Goal: Information Seeking & Learning: Understand process/instructions

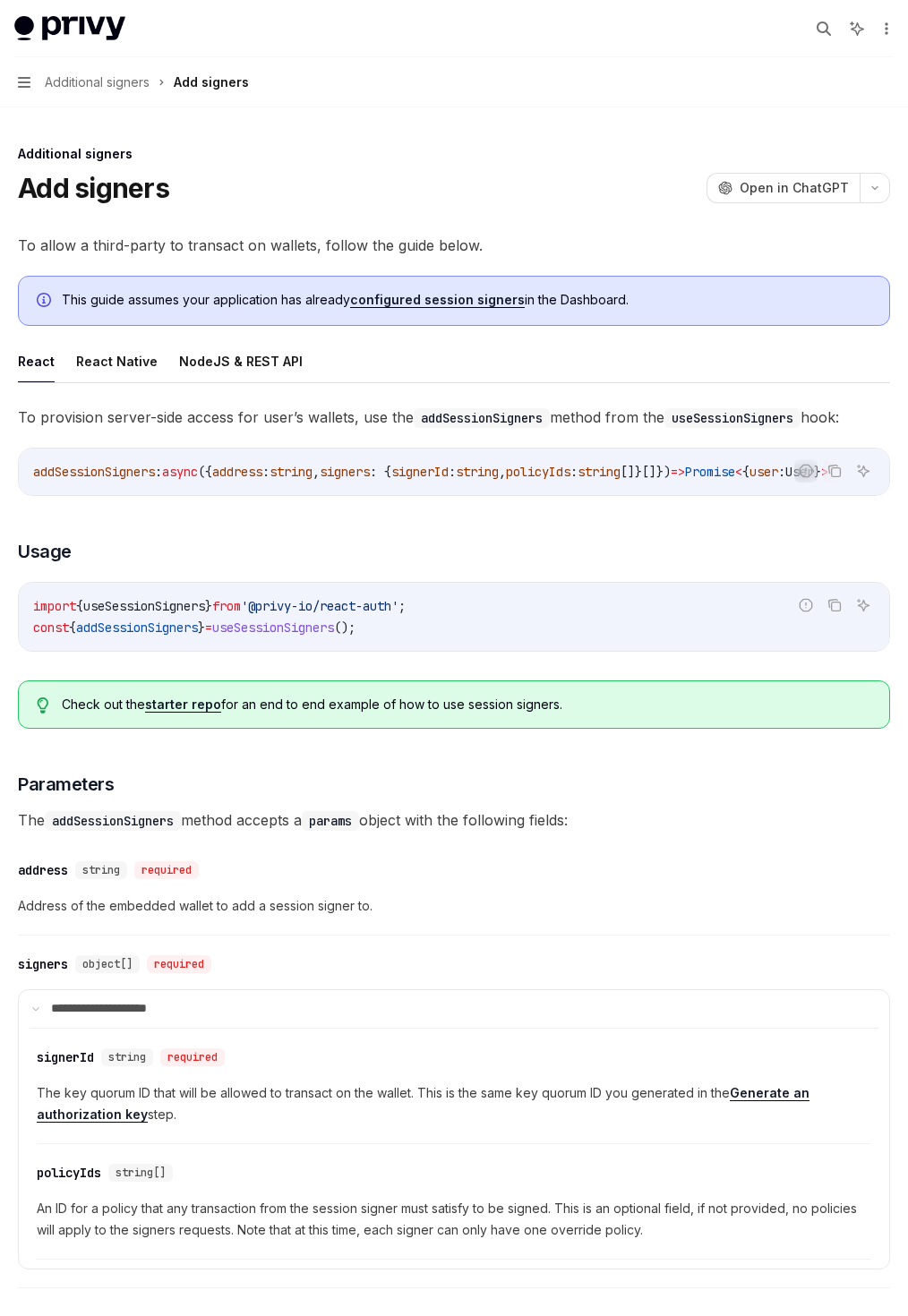
click at [415, 305] on link "configured session signers" at bounding box center [437, 300] width 174 height 16
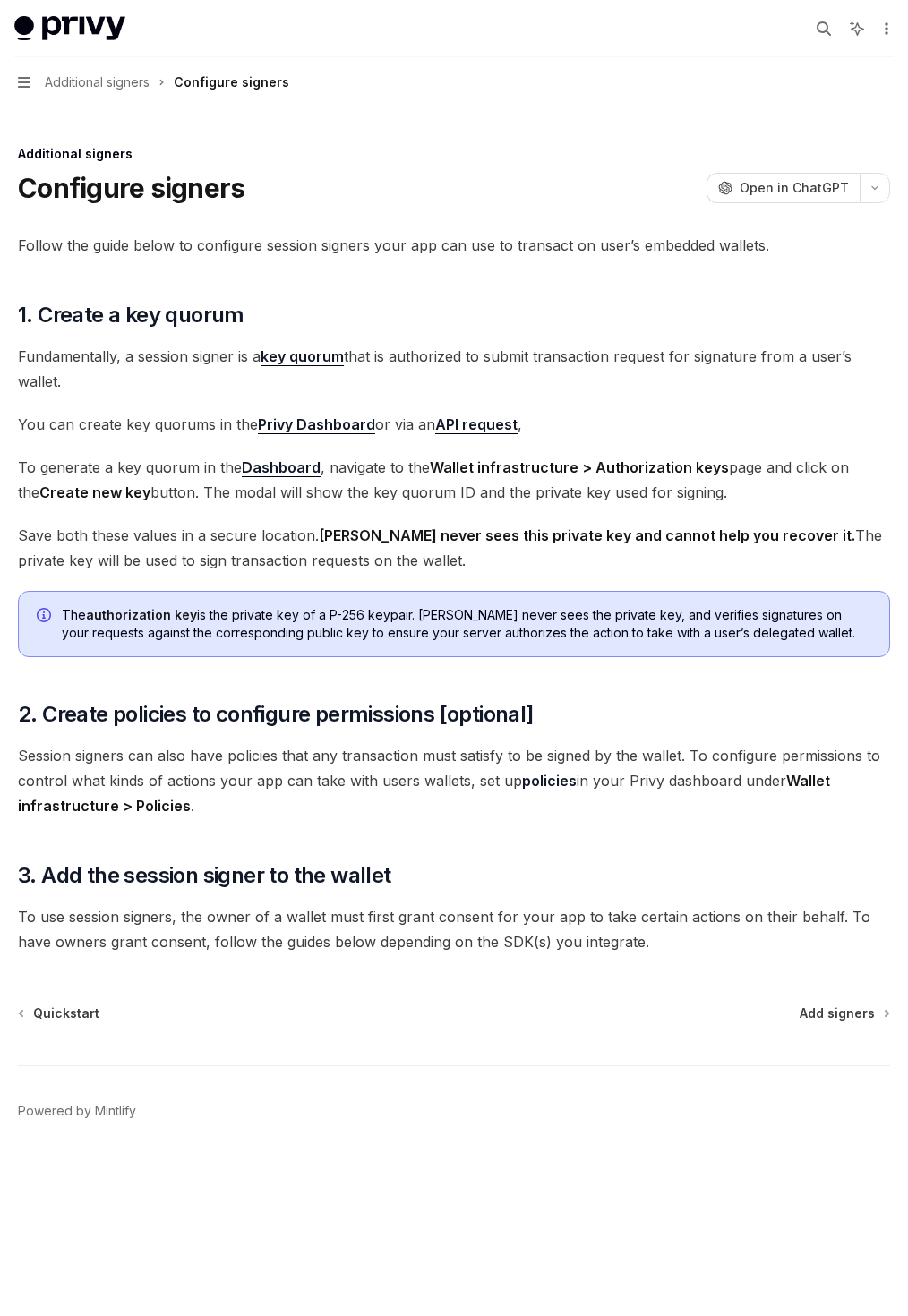
click at [316, 359] on link "key quorum" at bounding box center [302, 357] width 83 height 19
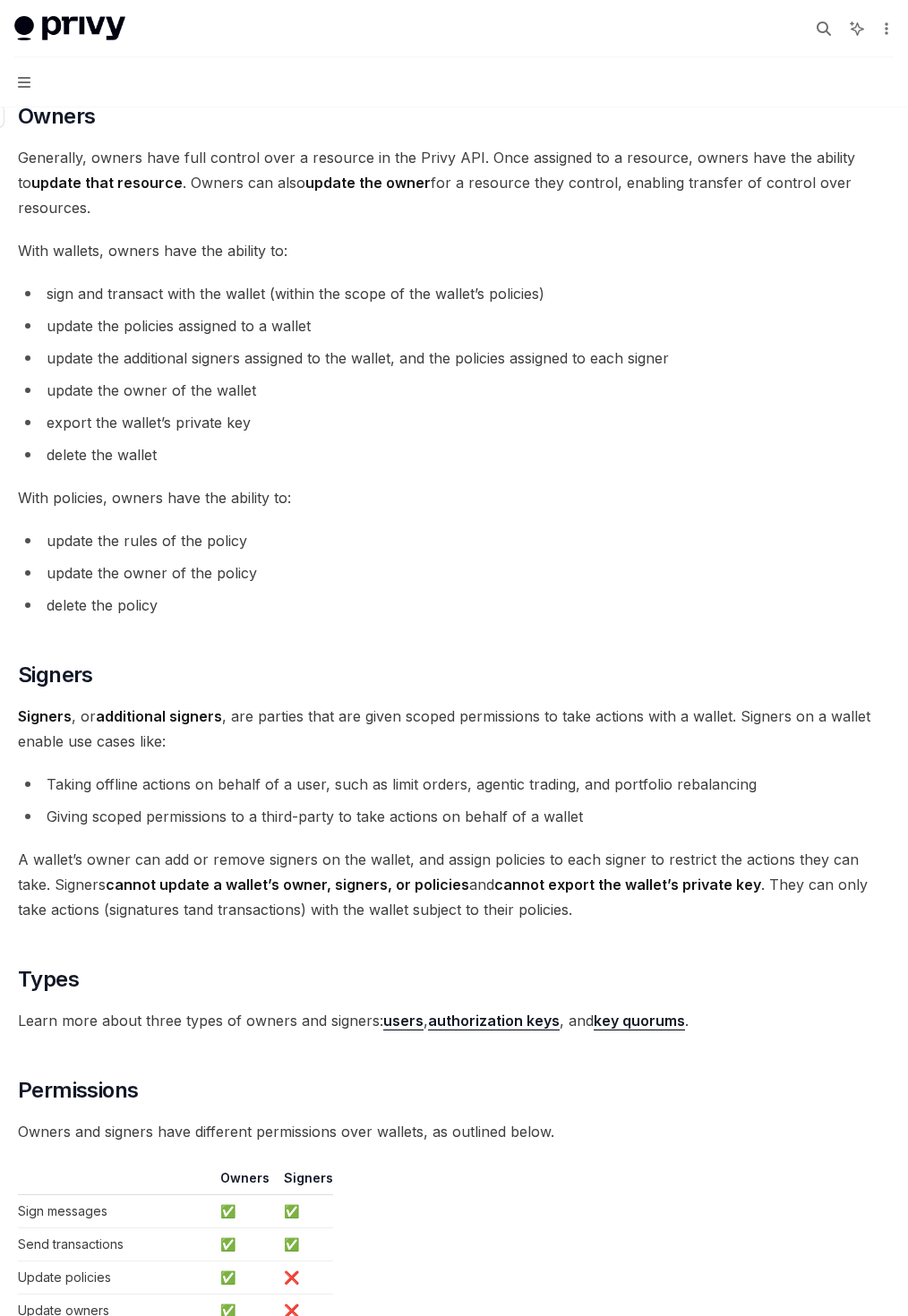
scroll to position [678, 0]
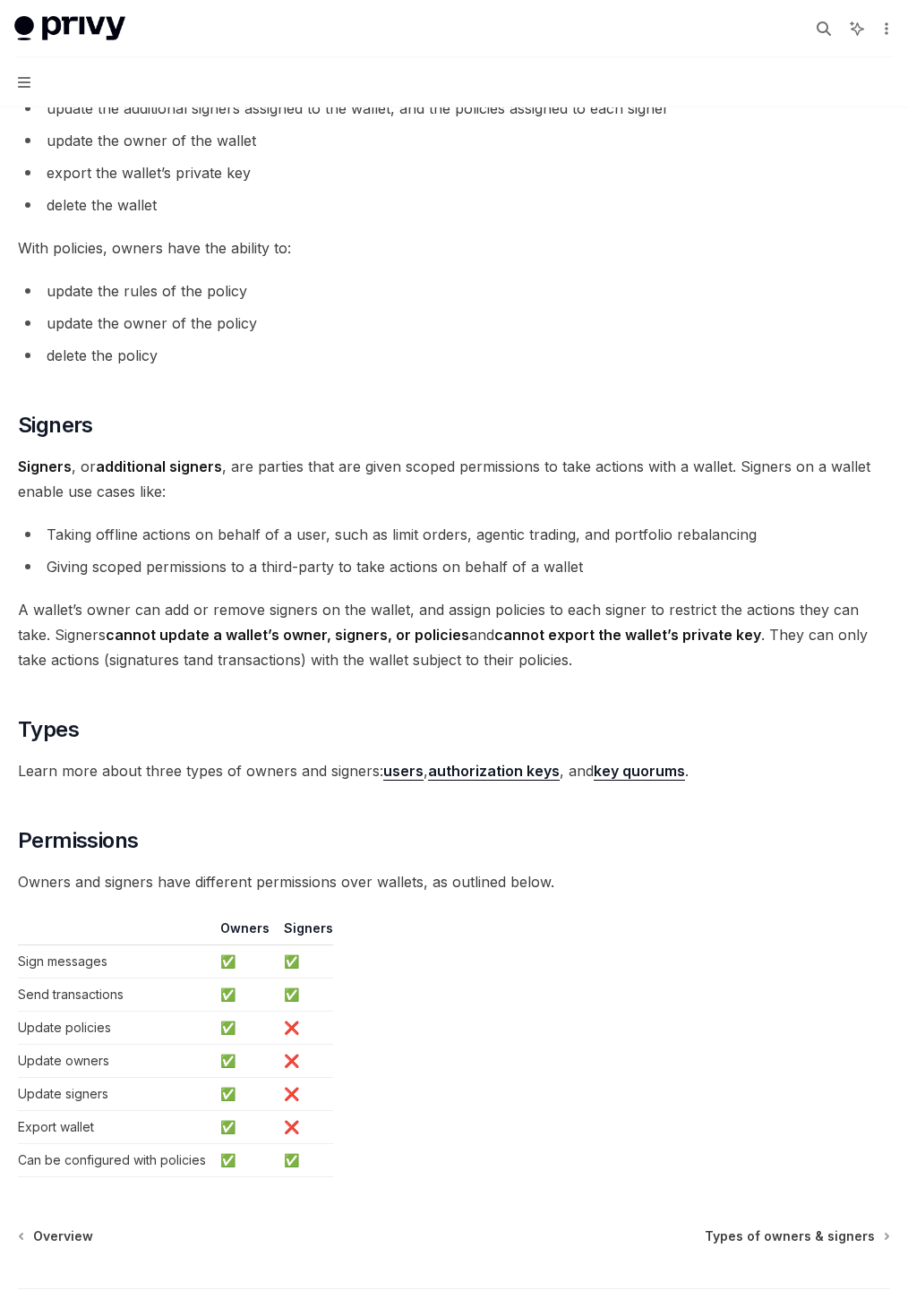
type textarea "*"
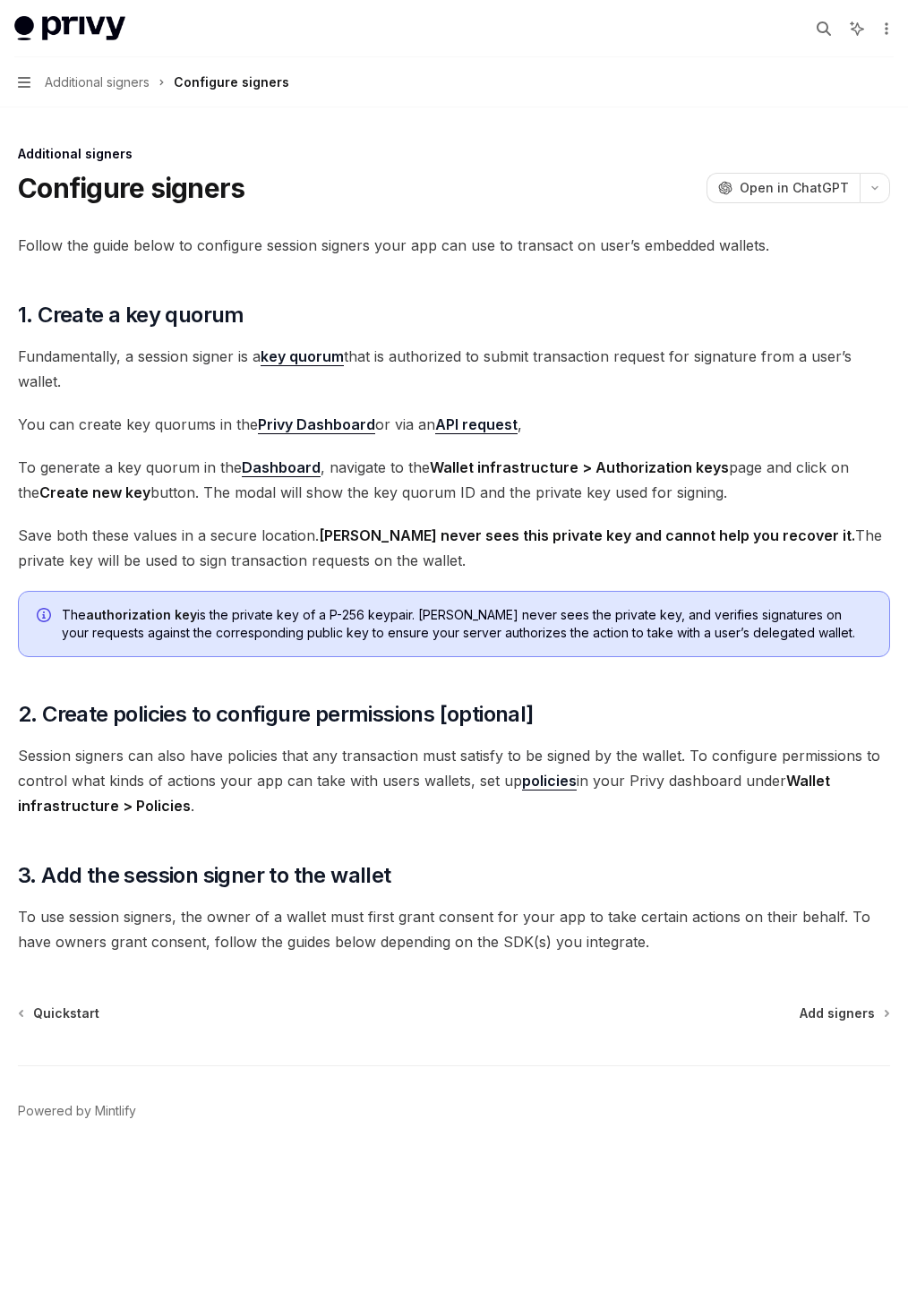
click at [297, 429] on link "Privy Dashboard" at bounding box center [317, 424] width 117 height 19
